Goal: Task Accomplishment & Management: Use online tool/utility

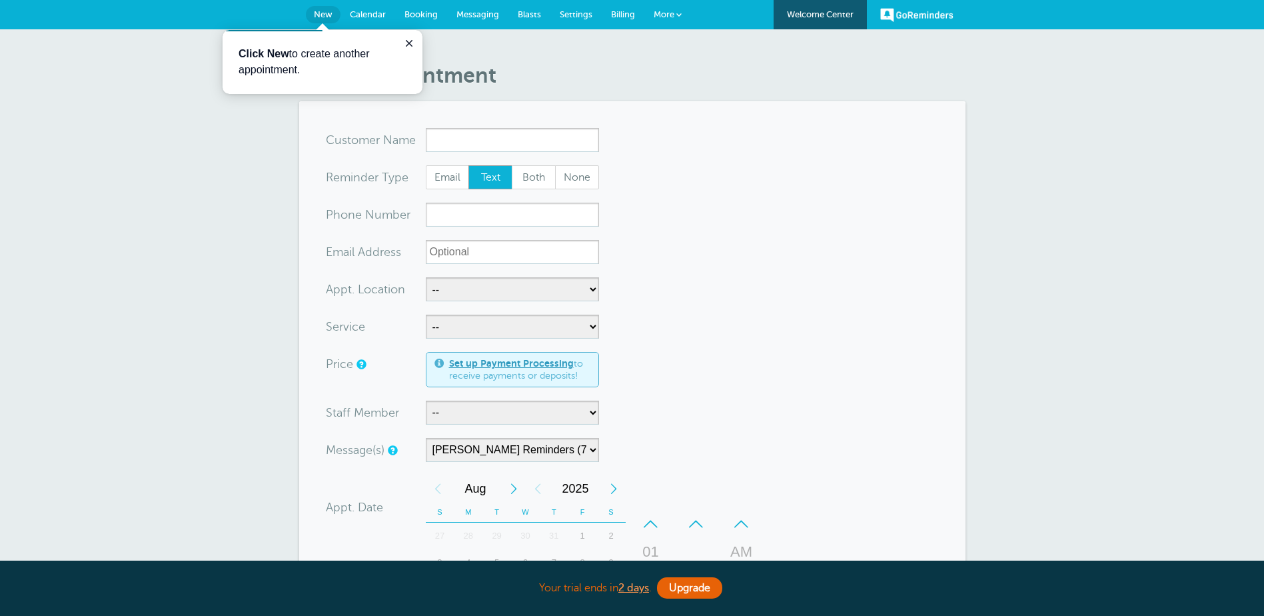
drag, startPoint x: 707, startPoint y: 77, endPoint x: 696, endPoint y: 71, distance: 11.9
click at [707, 76] on h1 "New Appointment" at bounding box center [638, 75] width 653 height 25
click at [409, 45] on icon "Close guide" at bounding box center [409, 43] width 11 height 11
click at [365, 9] on span "Calendar" at bounding box center [368, 14] width 36 height 10
